Goal: Find specific page/section: Find specific page/section

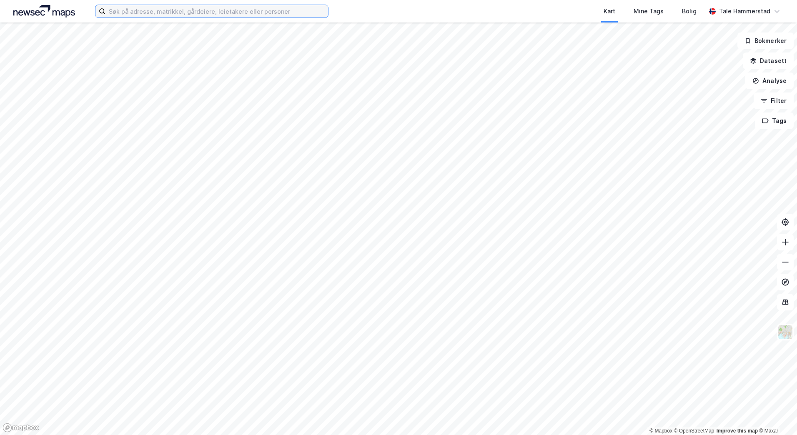
click at [212, 13] on input at bounding box center [216, 11] width 223 height 13
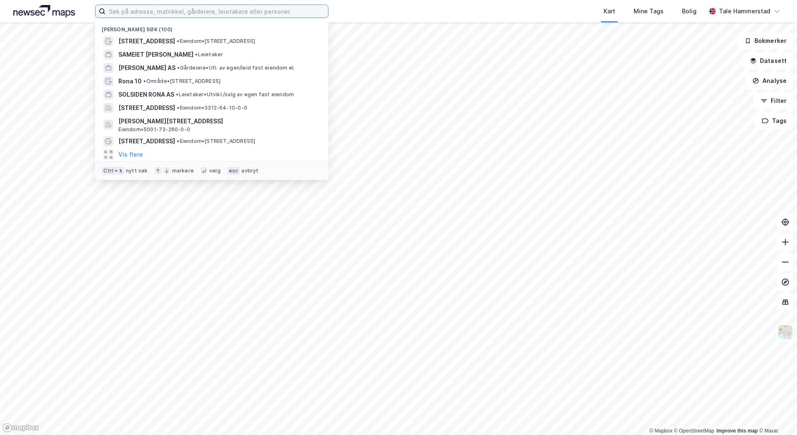
paste input "Smeltedigelen 1"
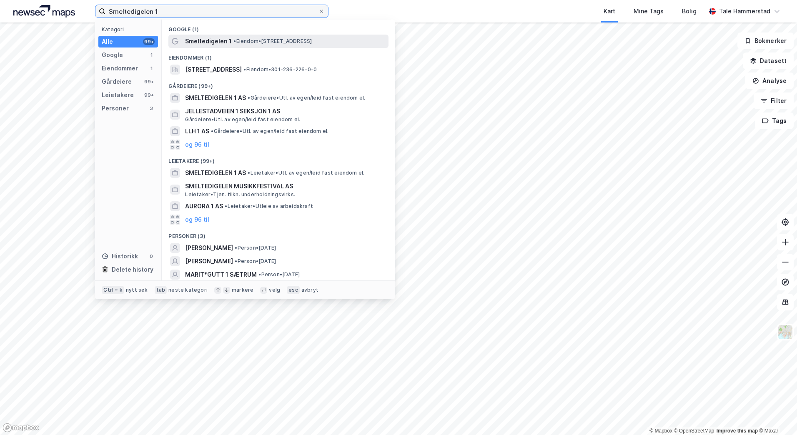
type input "Smeltedigelen 1"
click at [207, 45] on span "Smeltedigelen 1" at bounding box center [208, 41] width 47 height 10
